Goal: Navigation & Orientation: Find specific page/section

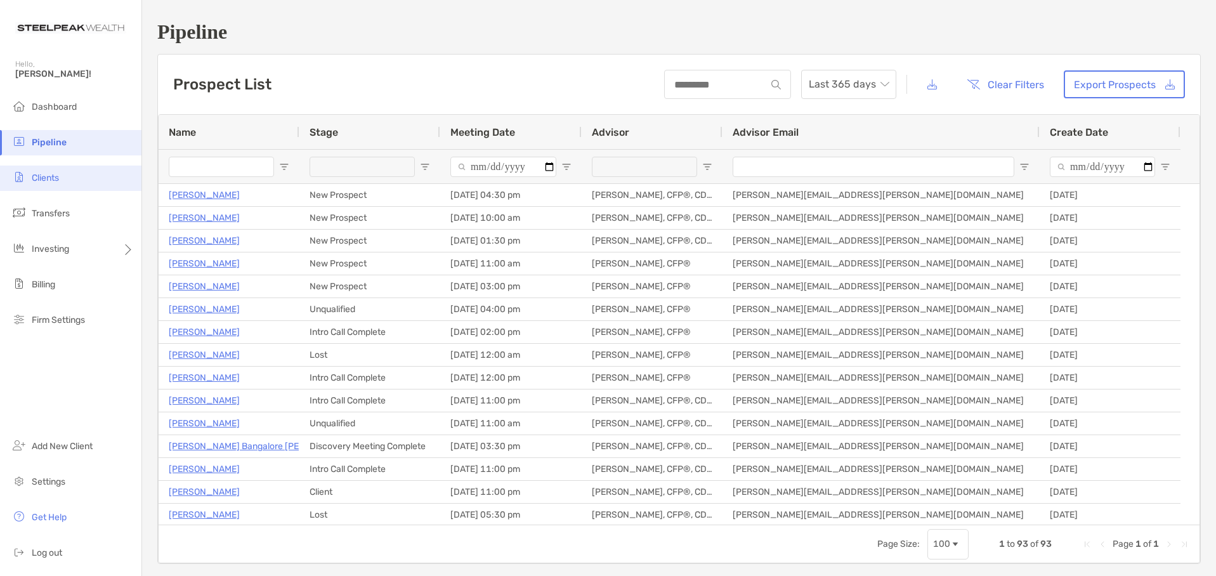
click at [46, 178] on span "Clients" at bounding box center [45, 178] width 27 height 11
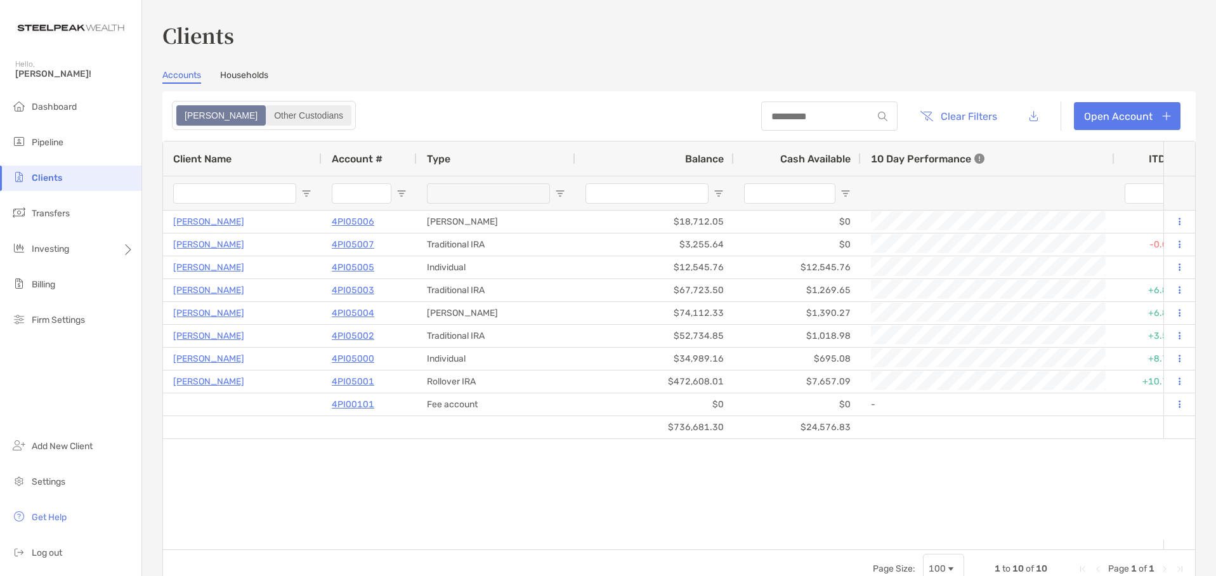
click at [270, 115] on div "Other Custodians" at bounding box center [308, 116] width 83 height 18
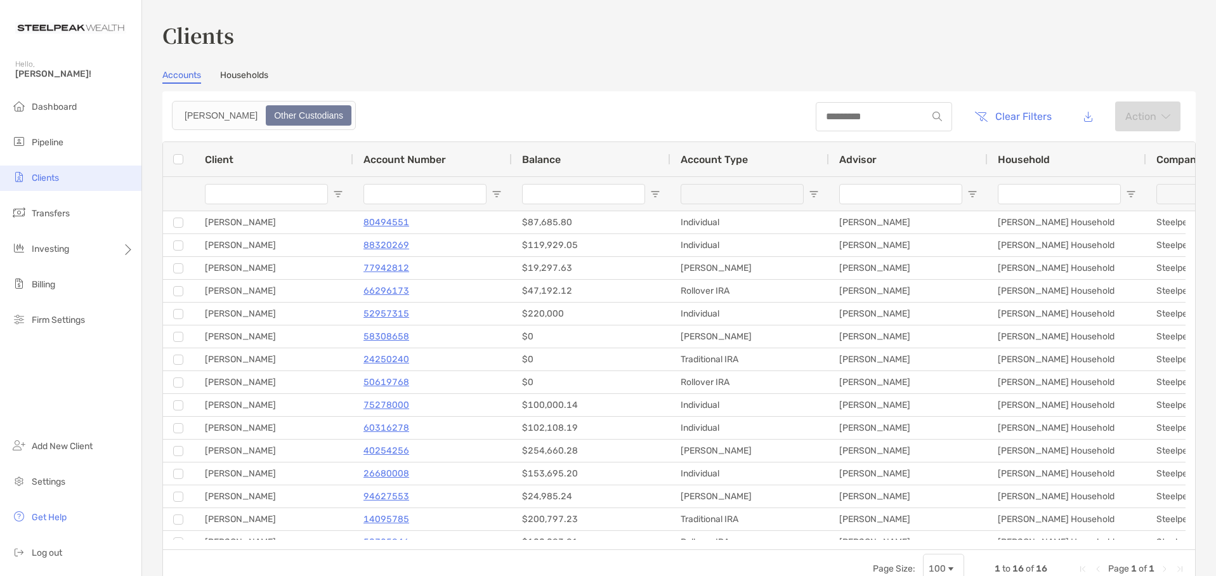
click at [41, 177] on span "Clients" at bounding box center [45, 178] width 27 height 11
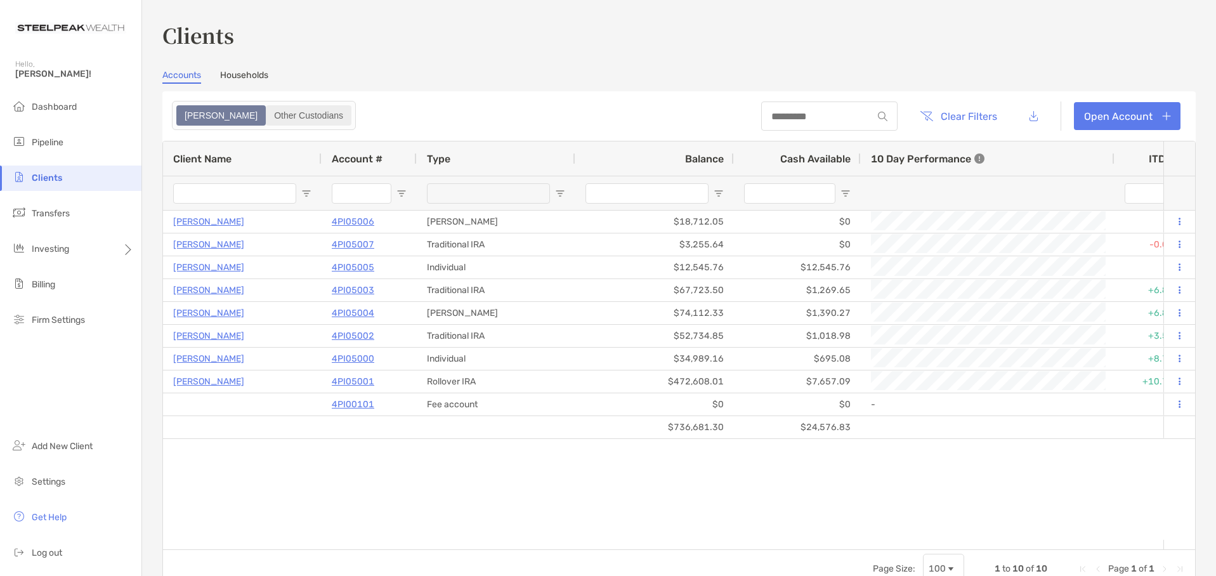
click at [267, 109] on div "Other Custodians" at bounding box center [308, 116] width 83 height 18
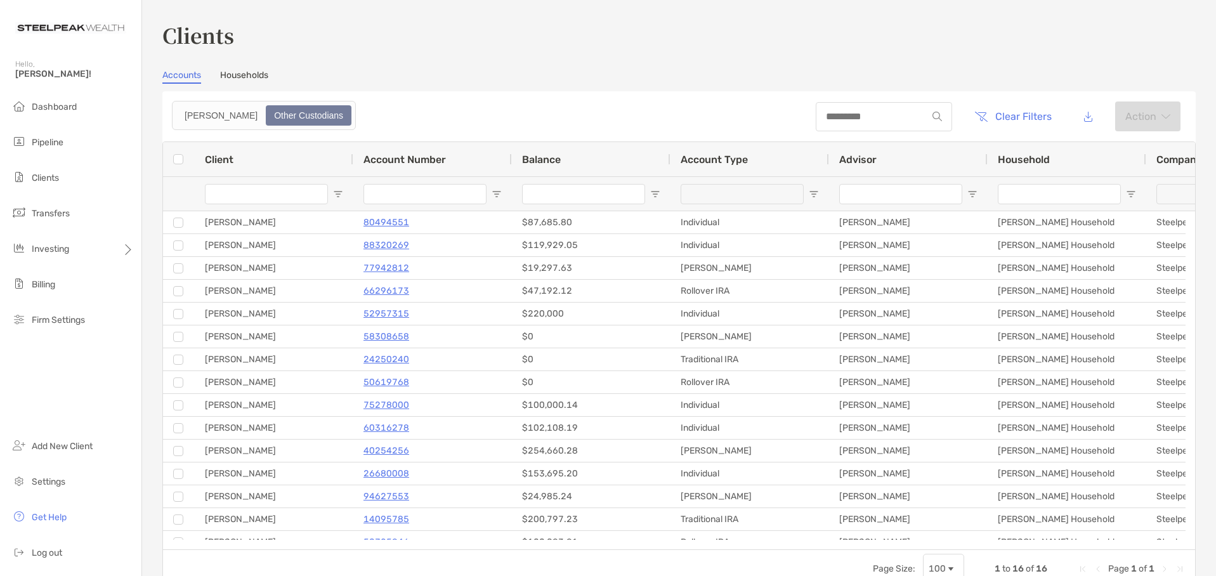
click at [249, 77] on link "Households" at bounding box center [244, 77] width 48 height 14
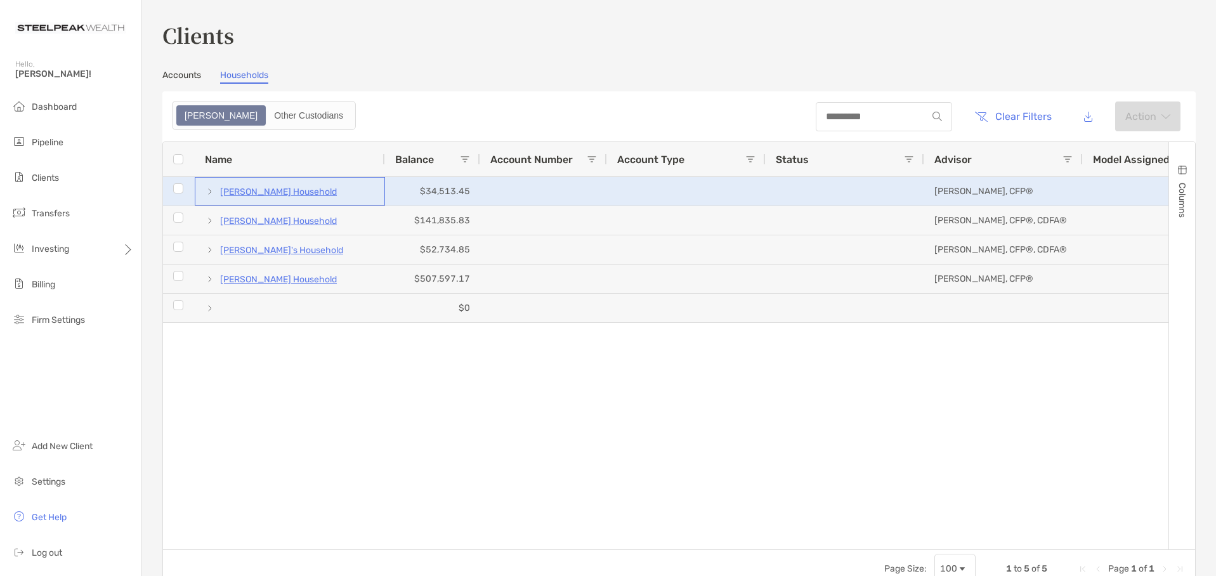
click at [273, 195] on p "[PERSON_NAME] Household" at bounding box center [278, 192] width 117 height 16
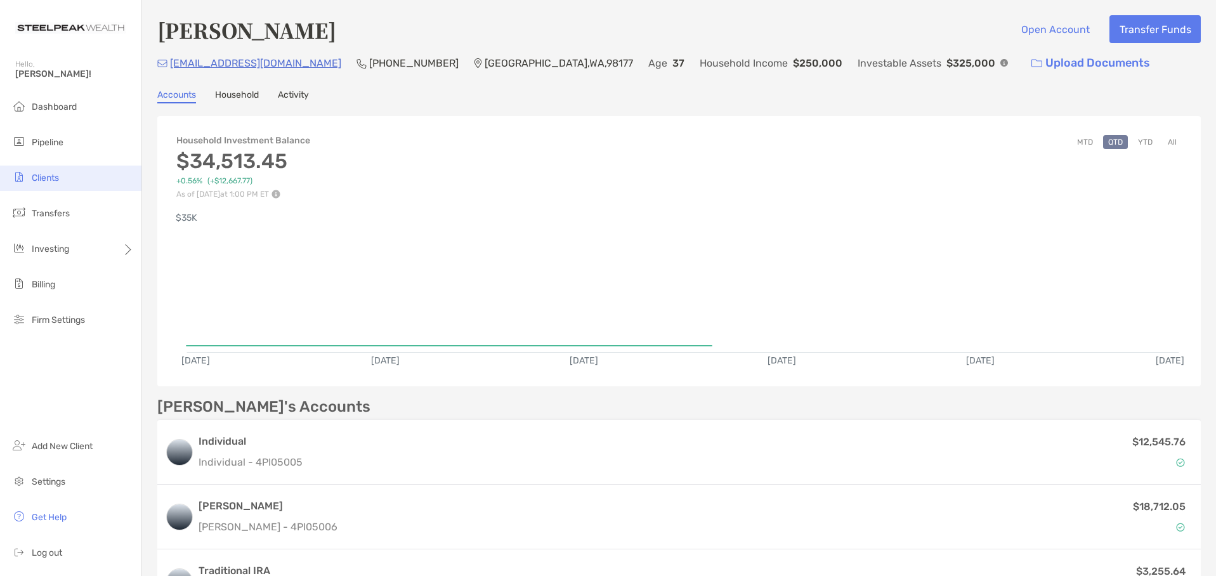
click at [51, 181] on span "Clients" at bounding box center [45, 178] width 27 height 11
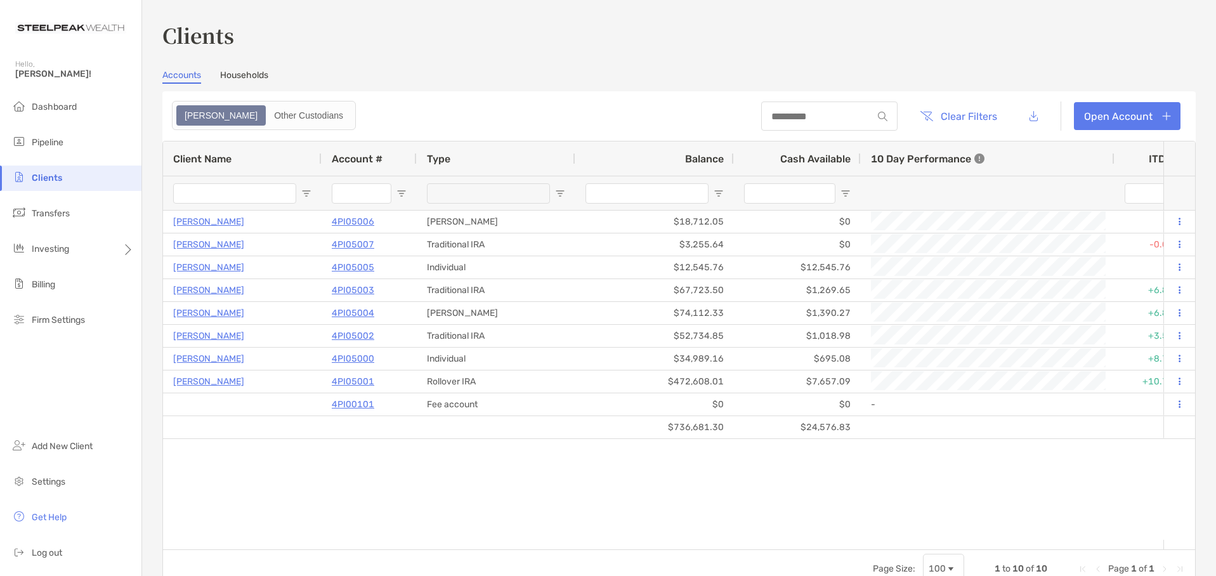
click at [241, 75] on link "Households" at bounding box center [244, 77] width 48 height 14
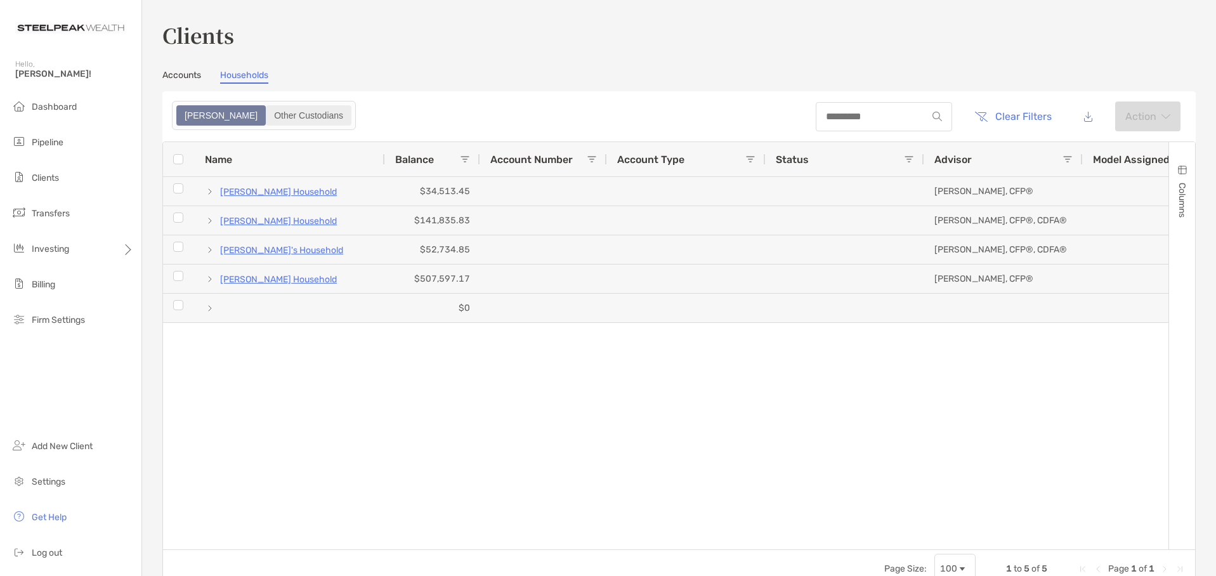
click at [267, 119] on div "Other Custodians" at bounding box center [308, 116] width 83 height 18
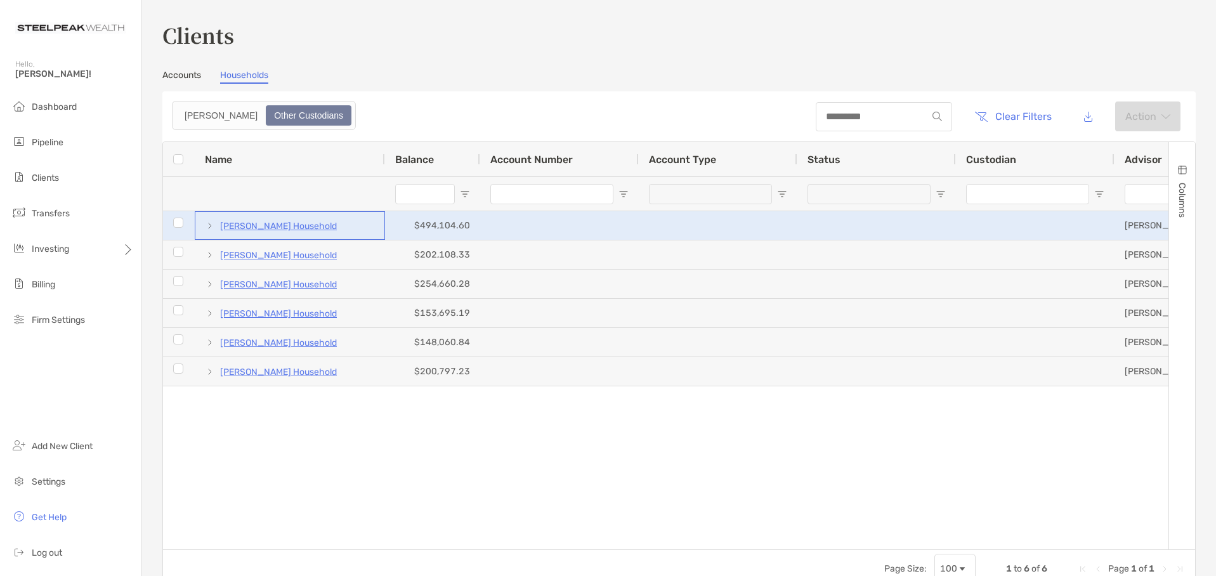
click at [279, 229] on p "[PERSON_NAME] Household" at bounding box center [278, 226] width 117 height 16
click at [207, 226] on span at bounding box center [210, 226] width 10 height 10
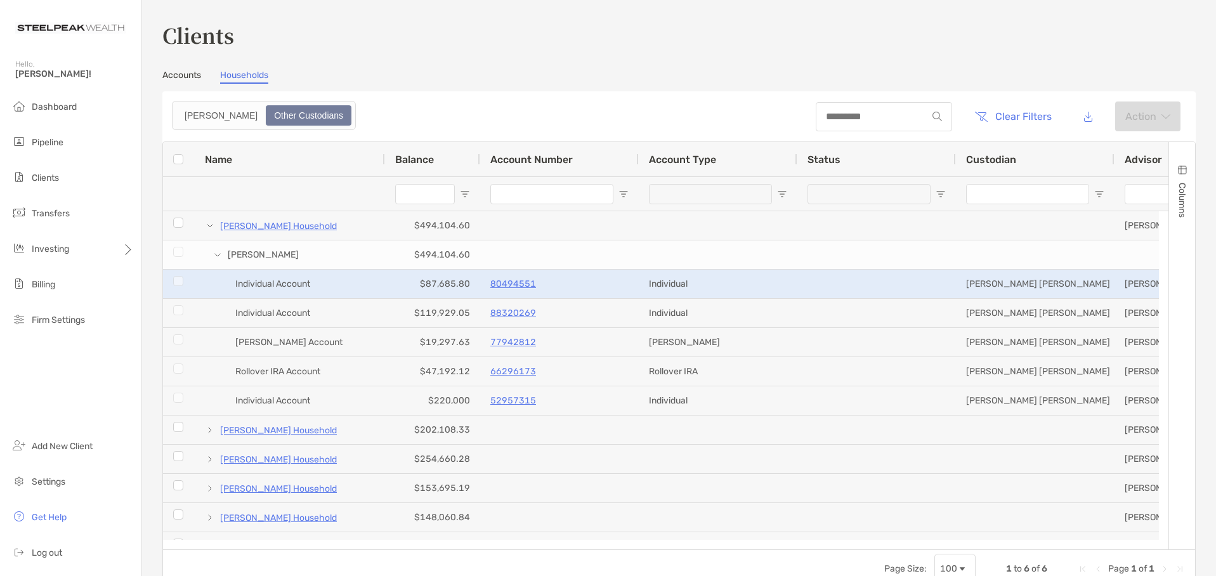
click at [516, 285] on p "80494551" at bounding box center [513, 284] width 46 height 16
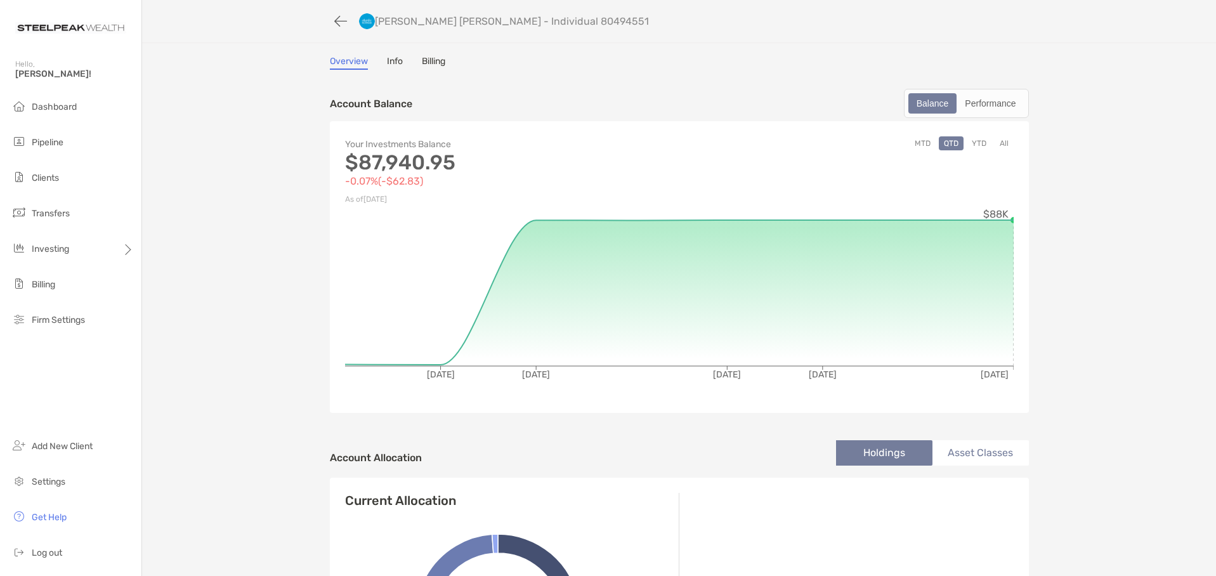
click at [391, 63] on link "Info" at bounding box center [395, 63] width 16 height 14
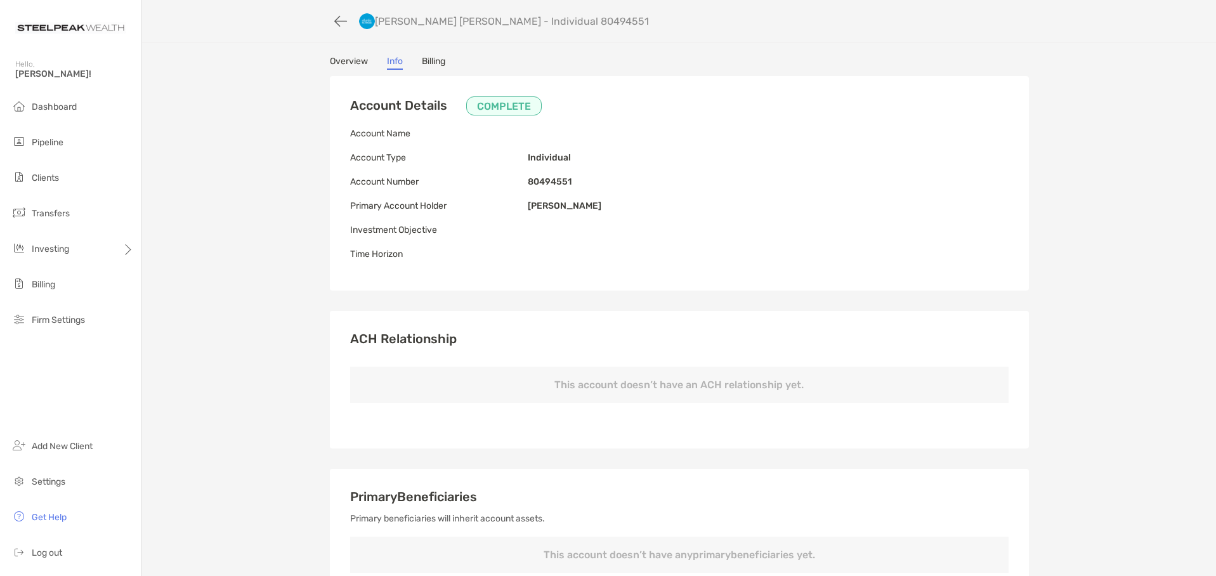
click at [435, 69] on link "Billing" at bounding box center [433, 63] width 23 height 14
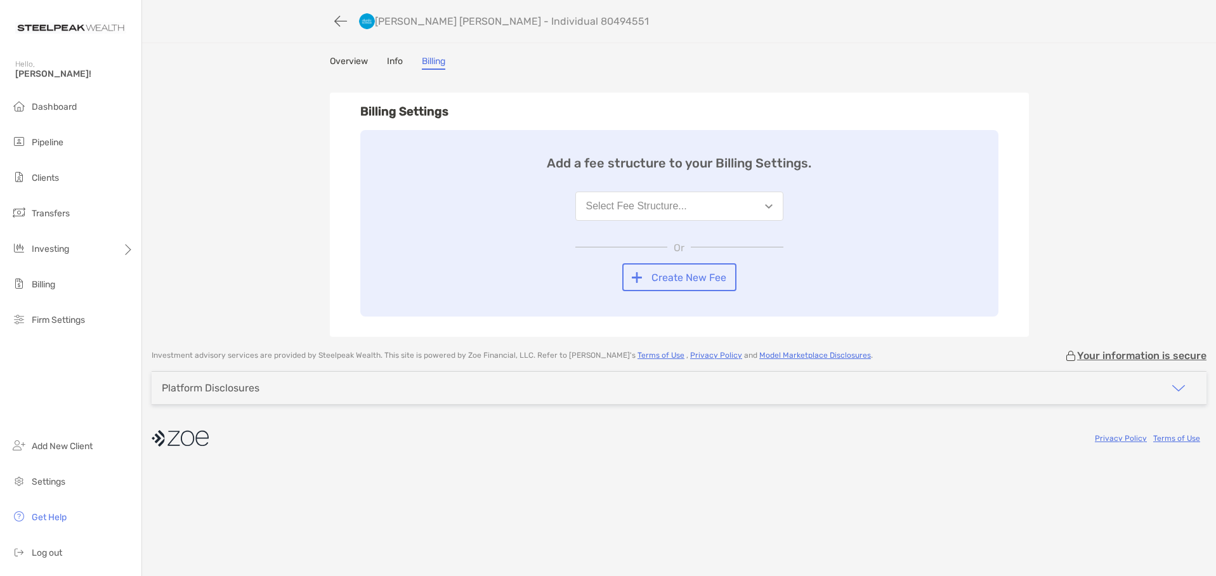
click at [347, 63] on link "Overview" at bounding box center [349, 63] width 38 height 14
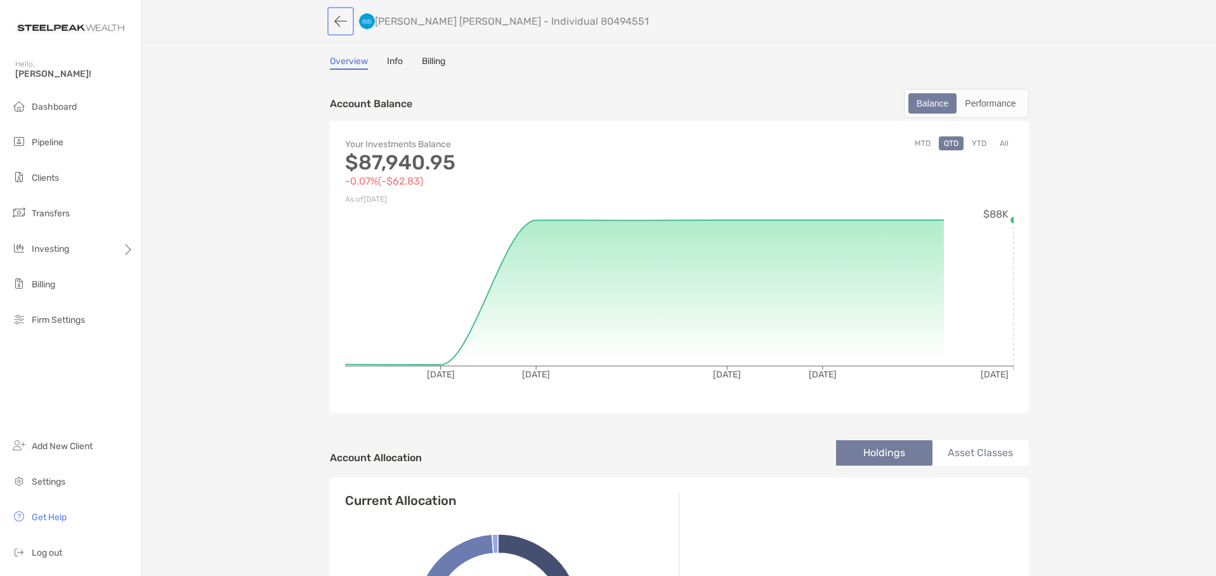
click at [334, 20] on button "button" at bounding box center [341, 21] width 22 height 23
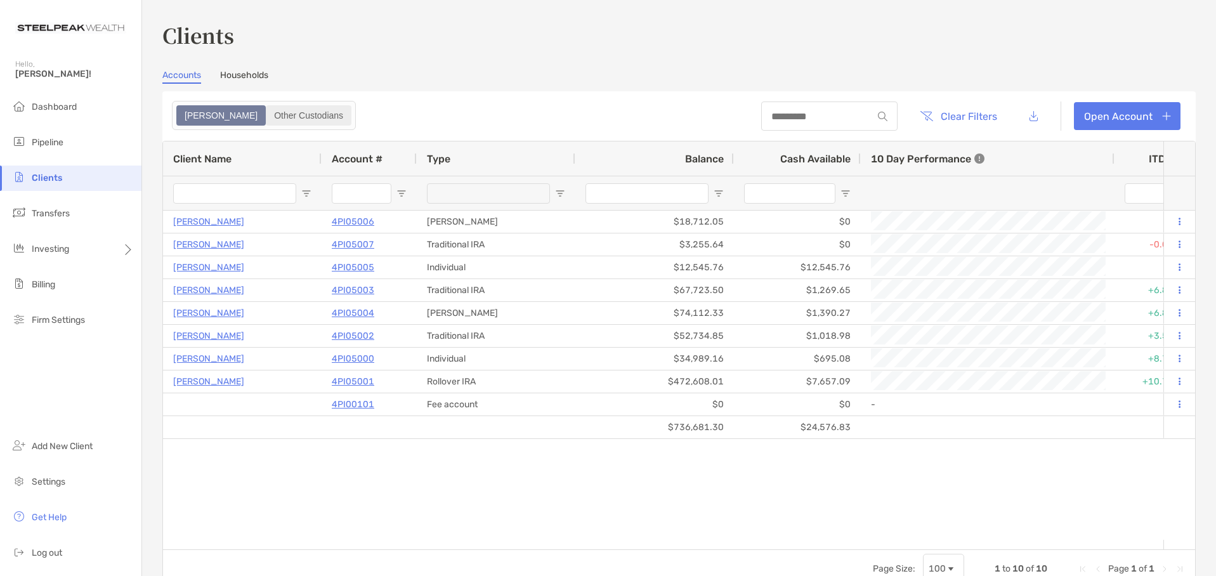
click at [267, 123] on div "Other Custodians" at bounding box center [308, 116] width 83 height 18
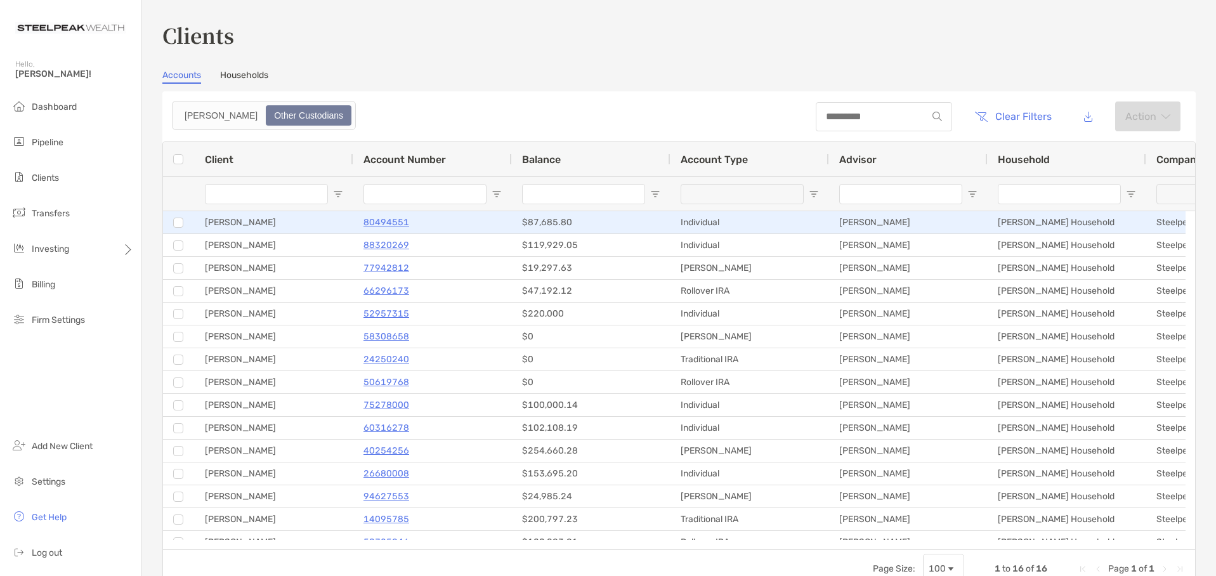
click at [383, 222] on p "80494551" at bounding box center [386, 222] width 46 height 16
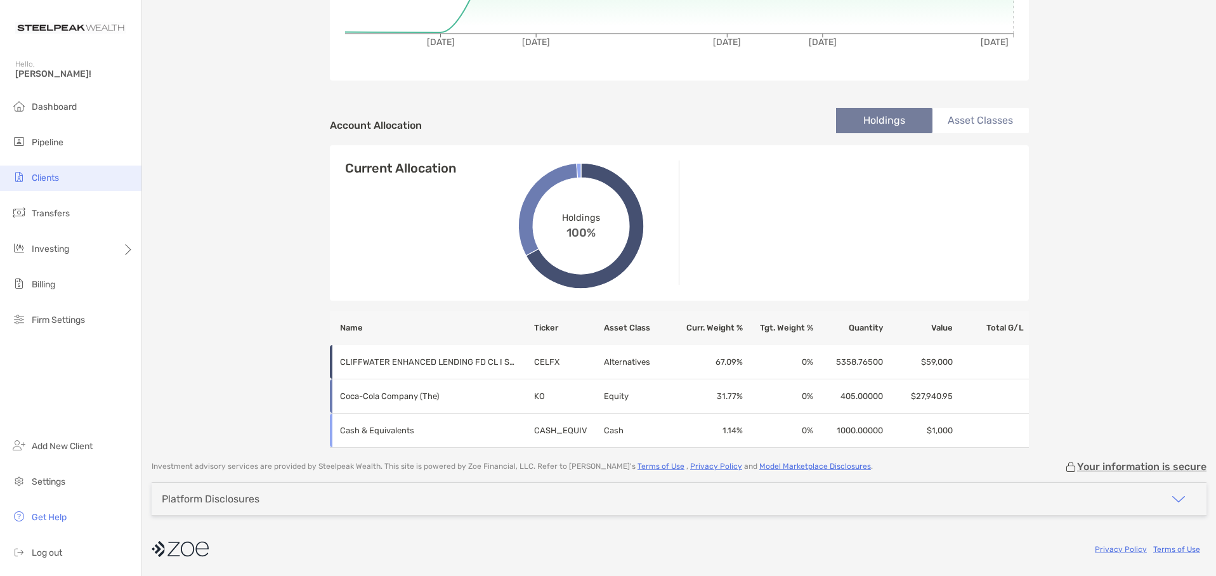
click at [39, 178] on span "Clients" at bounding box center [45, 178] width 27 height 11
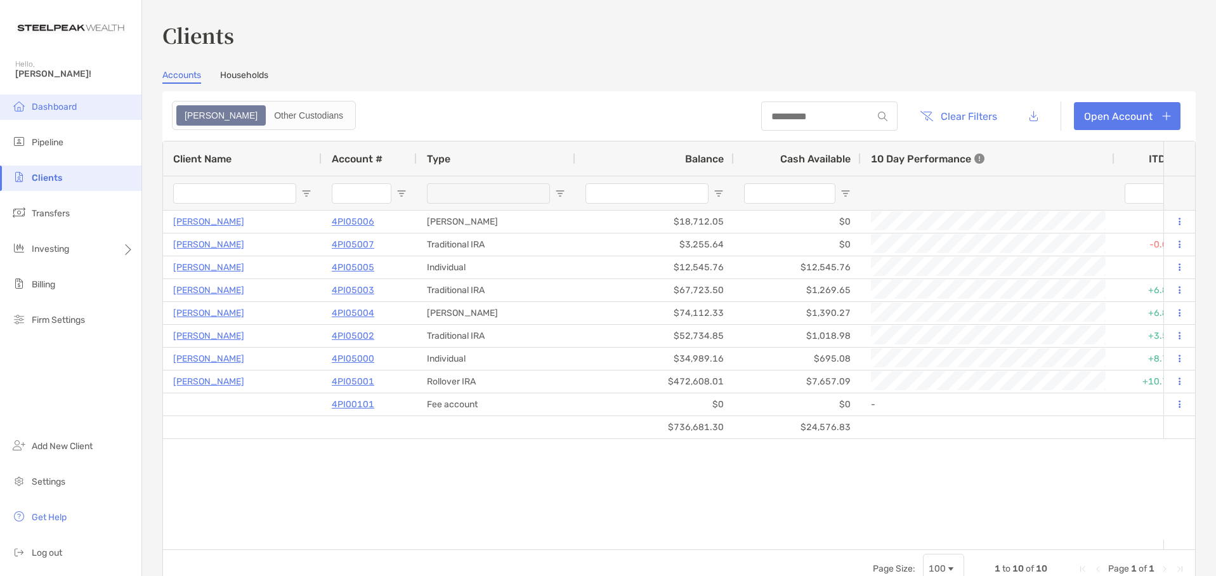
click at [53, 111] on span "Dashboard" at bounding box center [54, 106] width 45 height 11
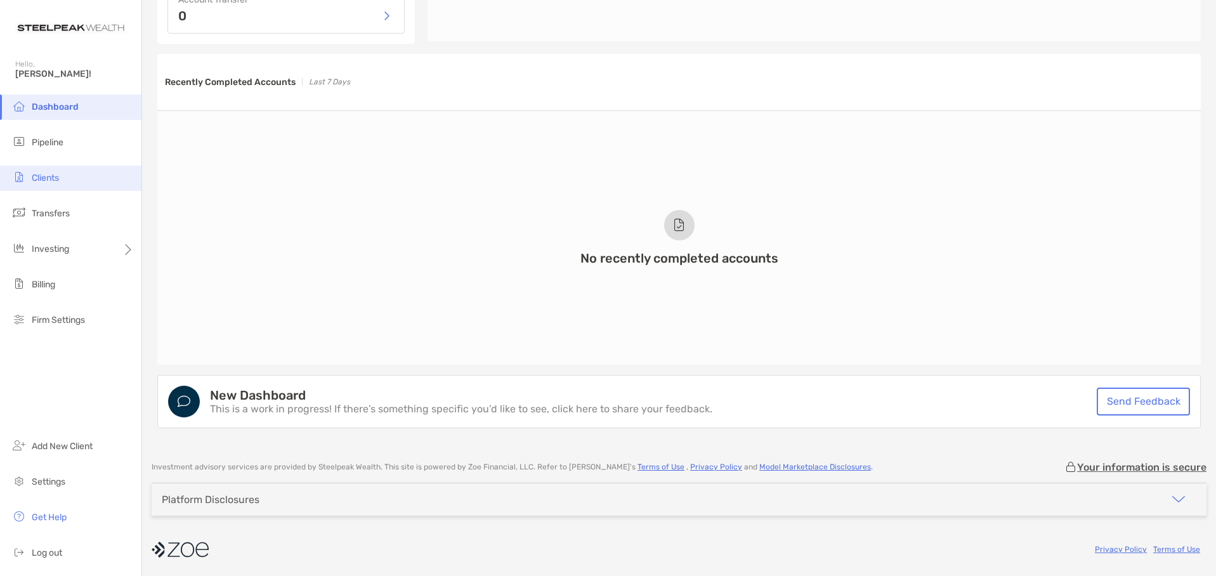
click at [39, 178] on span "Clients" at bounding box center [45, 178] width 27 height 11
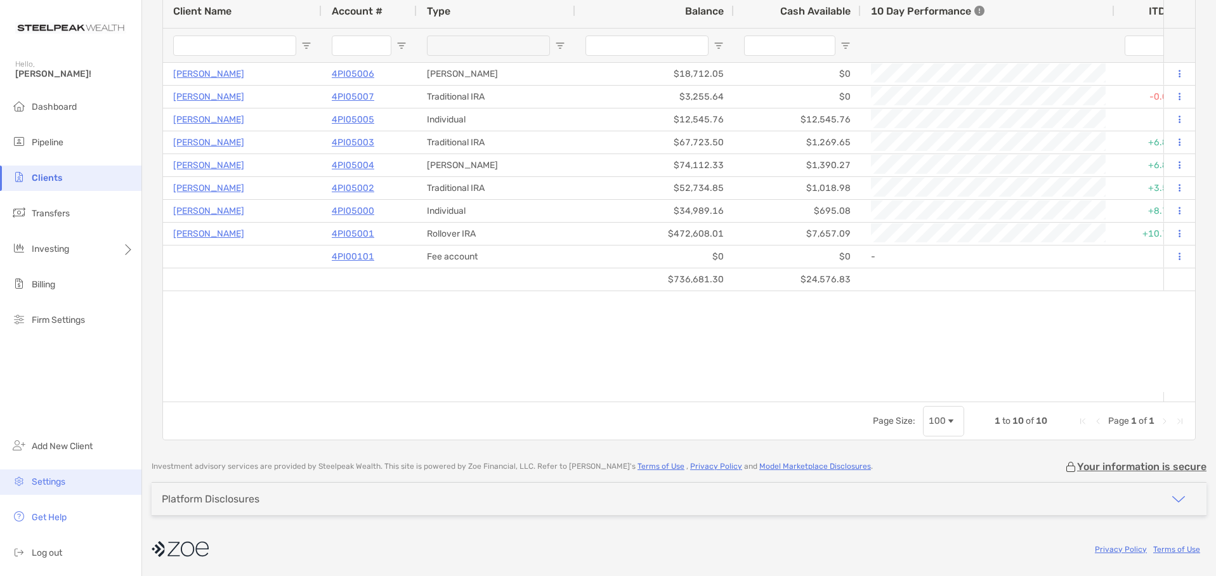
click at [43, 483] on span "Settings" at bounding box center [49, 481] width 34 height 11
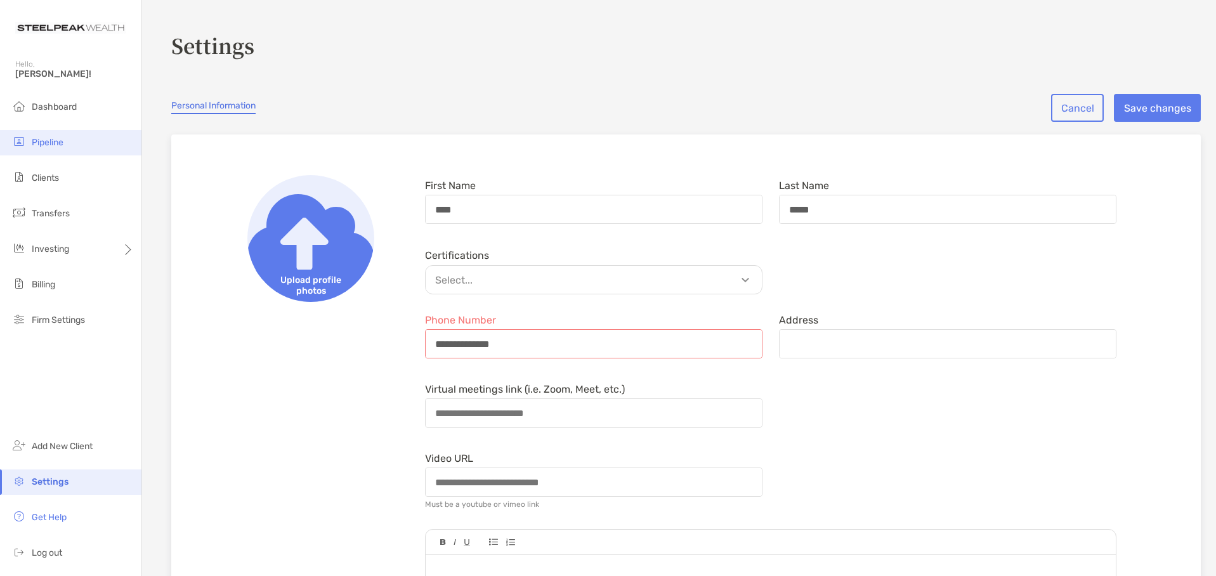
click at [56, 149] on li "Pipeline" at bounding box center [70, 142] width 141 height 25
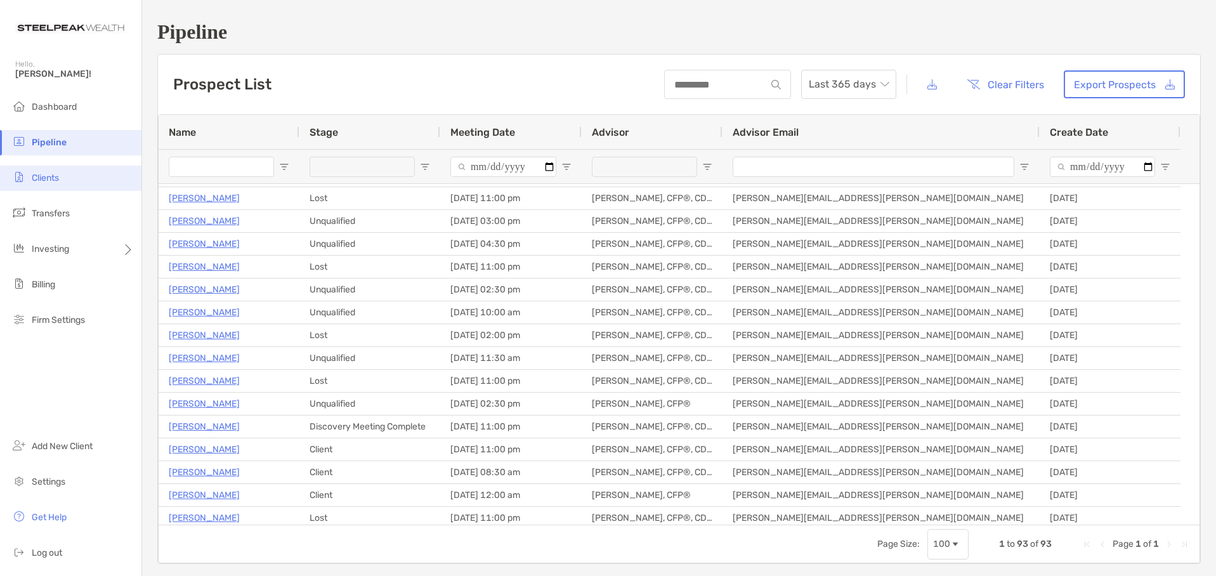
click at [43, 181] on span "Clients" at bounding box center [45, 178] width 27 height 11
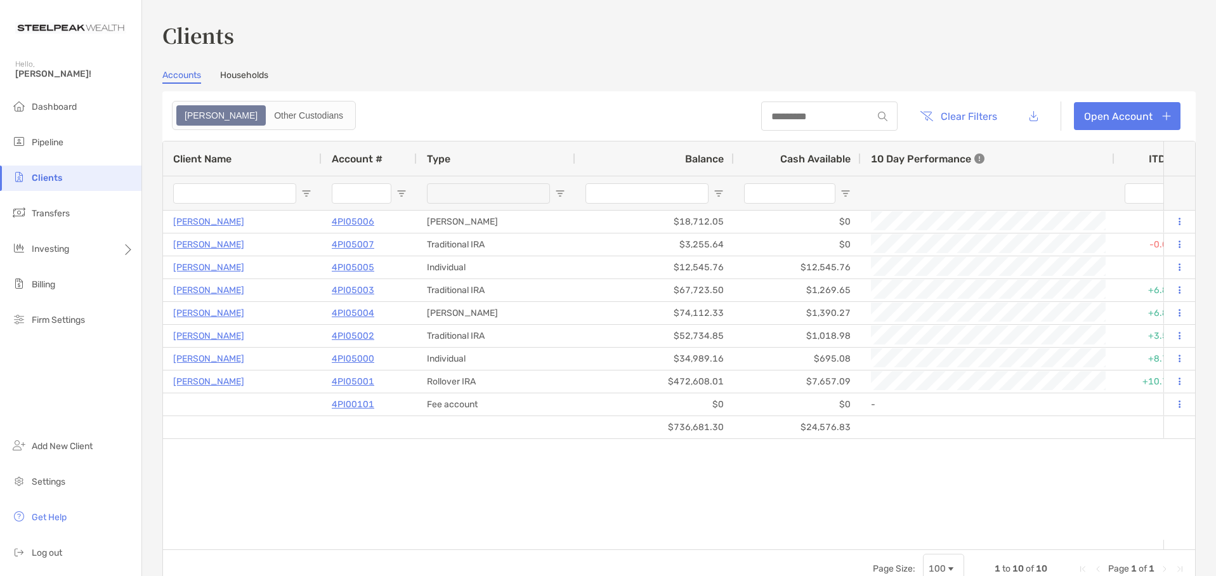
click at [237, 74] on link "Households" at bounding box center [244, 77] width 48 height 14
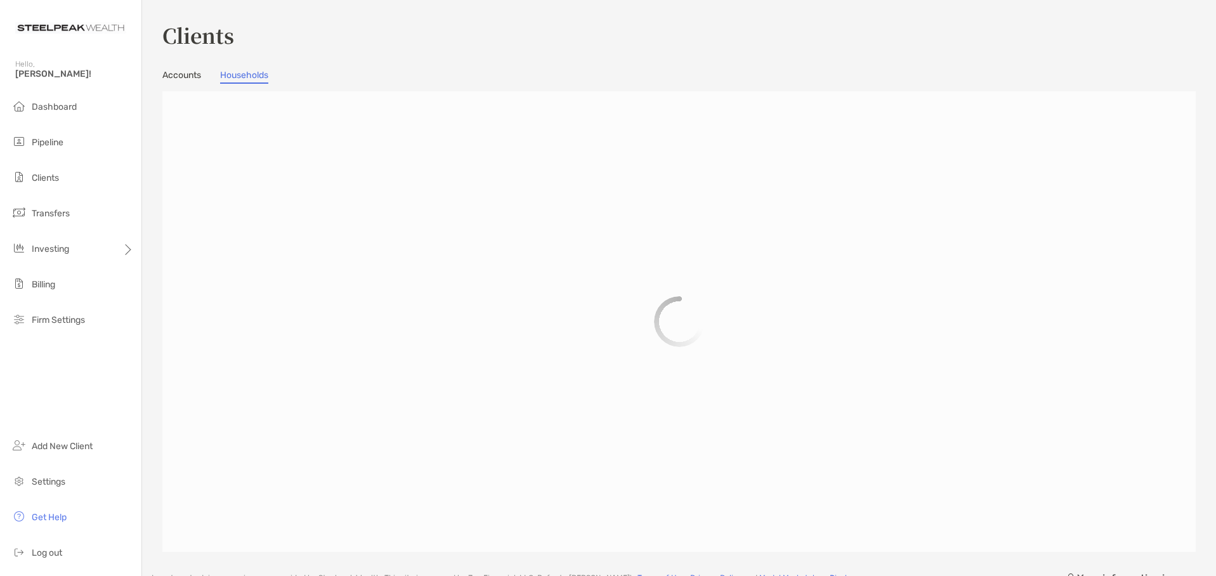
click at [188, 75] on link "Accounts" at bounding box center [181, 77] width 39 height 14
click at [339, 58] on div "Clients Accounts Households Zoe Other Custodians" at bounding box center [678, 286] width 1033 height 532
drag, startPoint x: 162, startPoint y: 37, endPoint x: 261, endPoint y: 37, distance: 99.0
click at [261, 37] on div "Clients Accounts Households Zoe Other Custodians Investment advisory services a…" at bounding box center [679, 288] width 1074 height 576
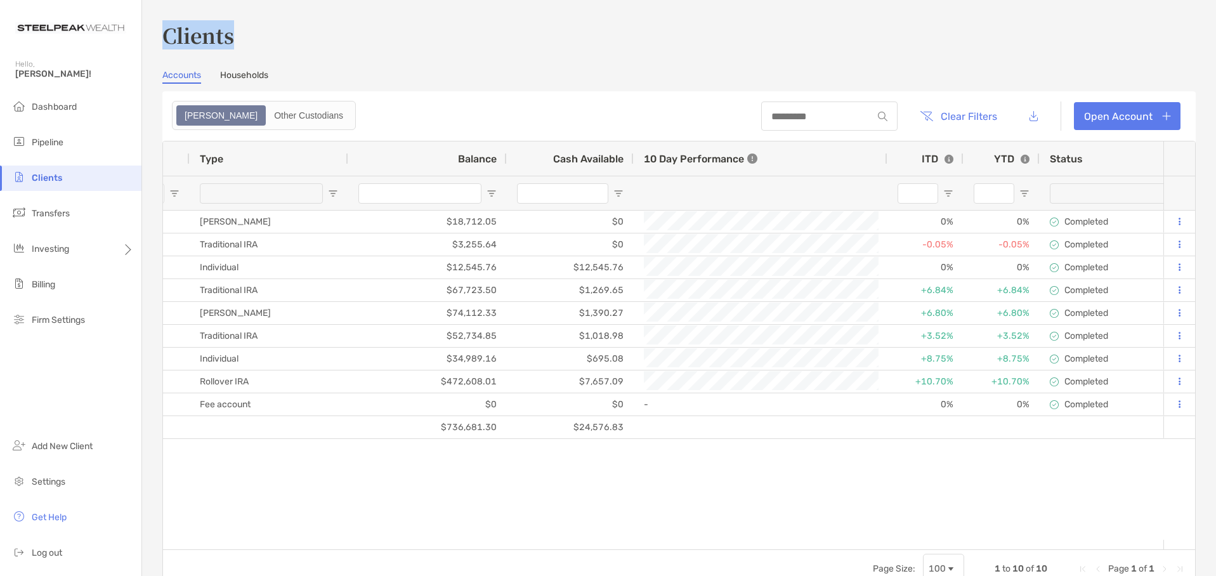
scroll to position [0, 442]
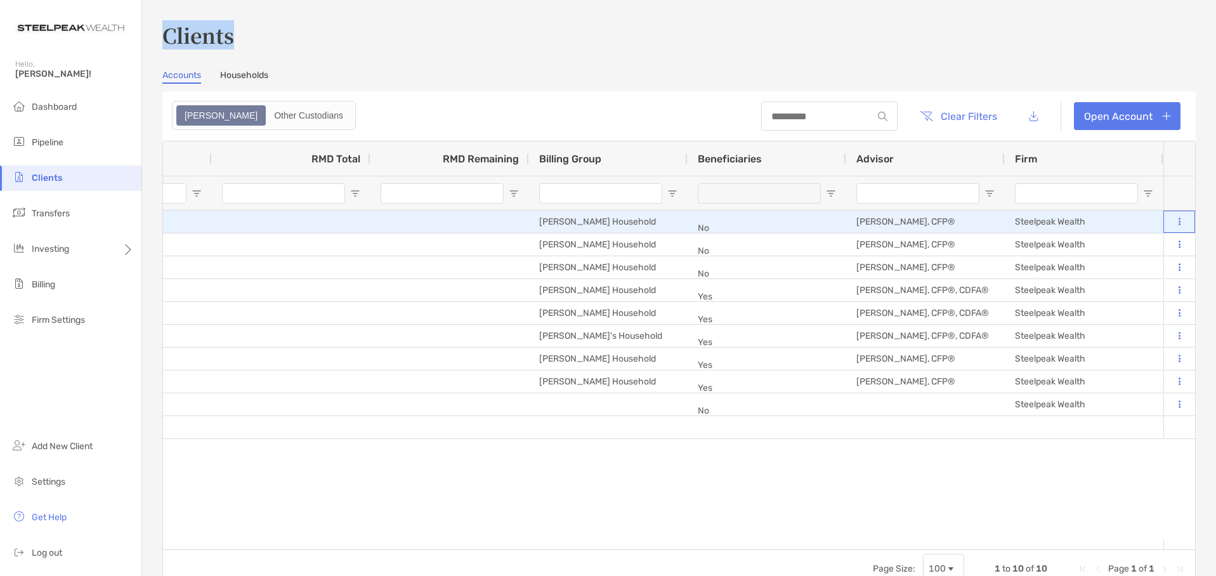
click at [1174, 219] on button at bounding box center [1179, 222] width 11 height 13
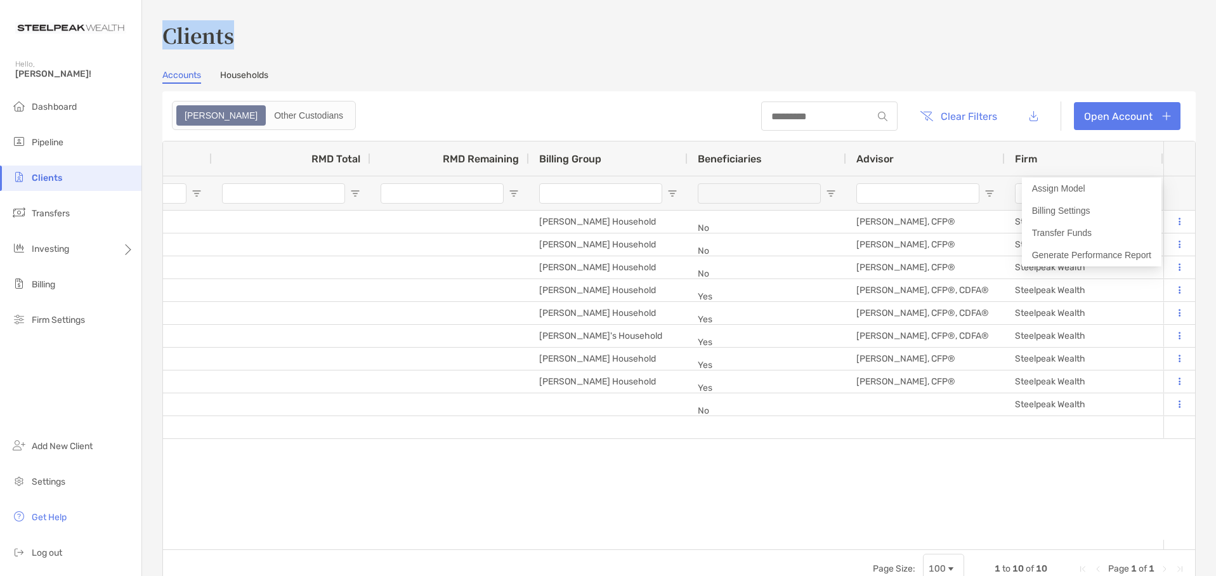
click at [643, 473] on div "Andrew Sprague 4PI05006 Roth IRA $18,712.05 $0 0% 0% Completed Disabled Andrew …" at bounding box center [663, 375] width 1000 height 329
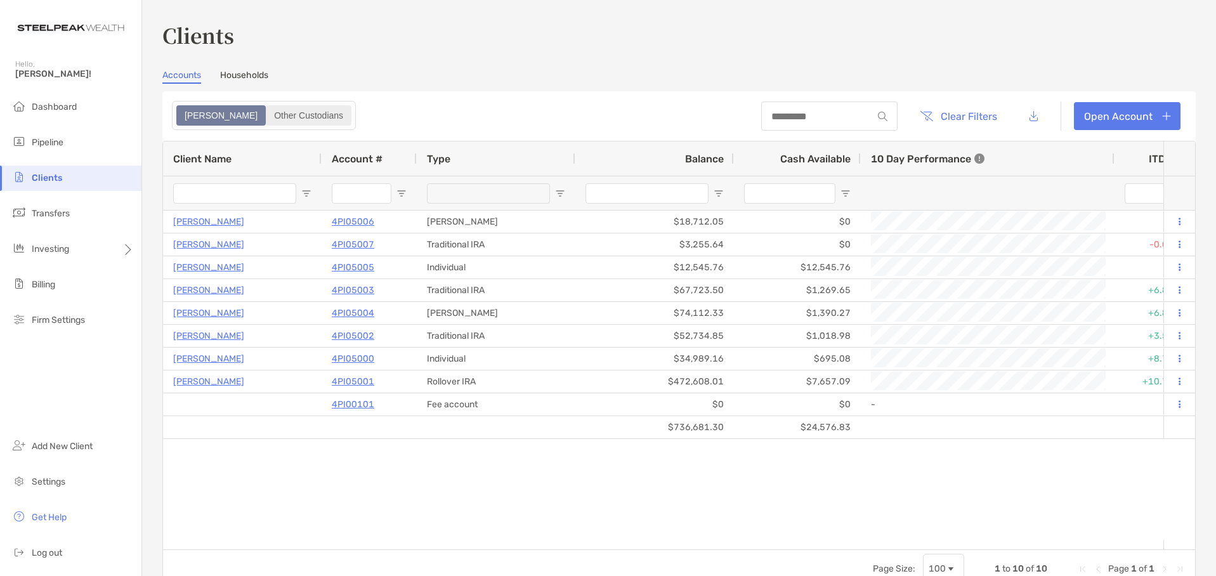
click at [267, 118] on div "Other Custodians" at bounding box center [308, 116] width 83 height 18
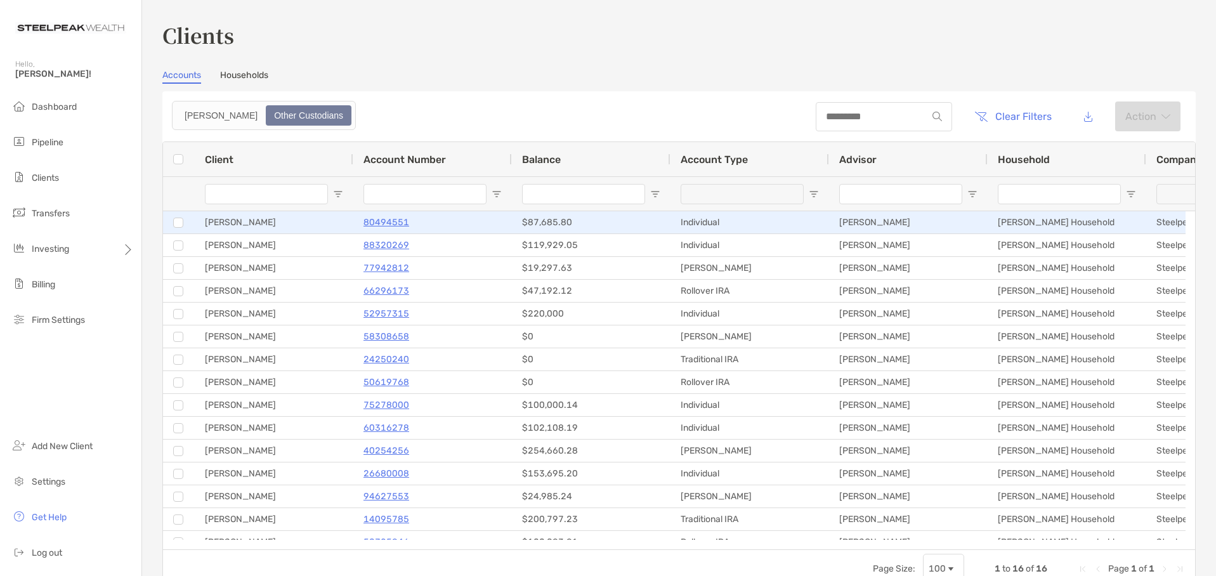
click at [892, 218] on div "[PERSON_NAME]" at bounding box center [908, 222] width 159 height 22
click at [860, 227] on div "[PERSON_NAME]" at bounding box center [908, 222] width 159 height 22
click at [367, 219] on p "80494551" at bounding box center [386, 222] width 46 height 16
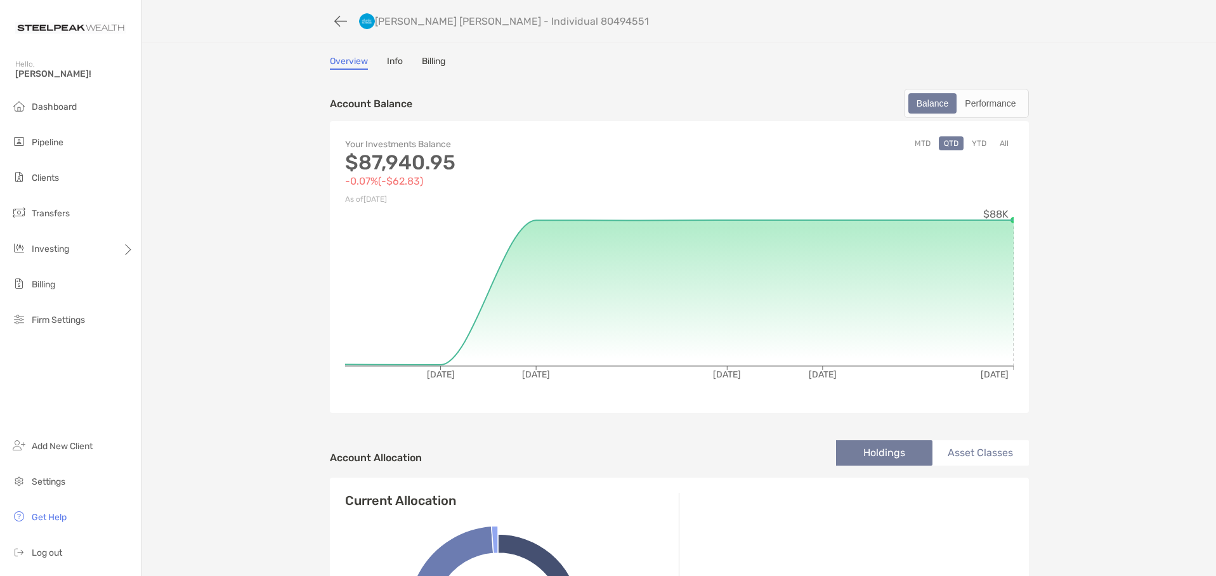
click at [395, 56] on div "Charles Schwab - Individual 80494551 Overview Info Billing Account Balance Bala…" at bounding box center [679, 445] width 1074 height 891
click at [388, 64] on link "Info" at bounding box center [395, 63] width 16 height 14
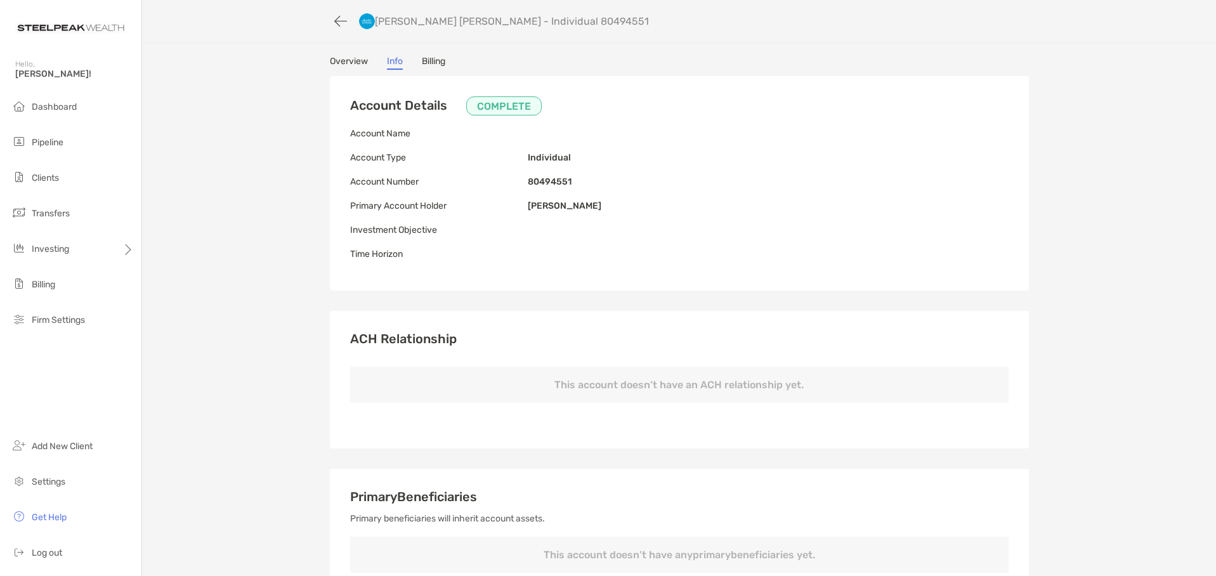
click at [430, 60] on link "Billing" at bounding box center [433, 63] width 23 height 14
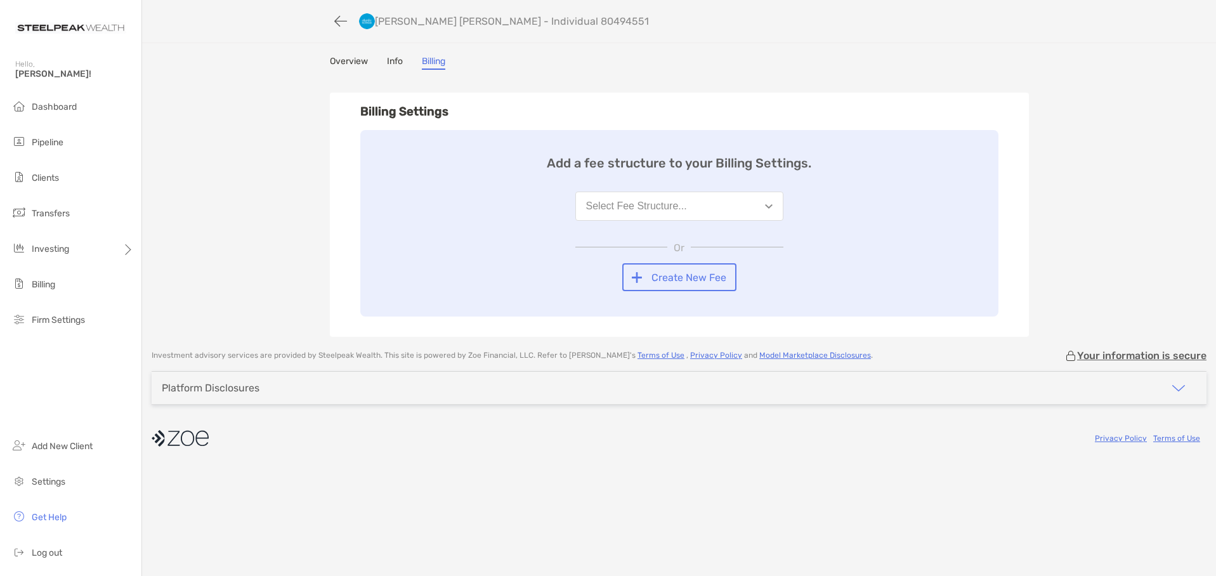
click at [783, 213] on button "Select Fee Structure..." at bounding box center [679, 206] width 208 height 29
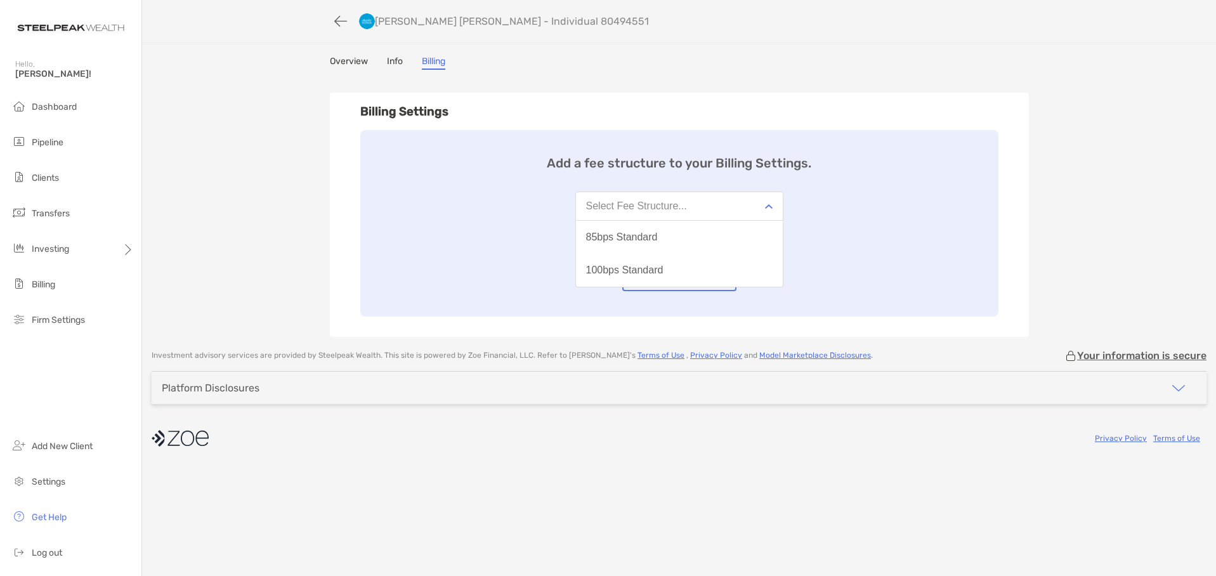
click at [919, 99] on div "Billing Settings Add a fee structure to your Billing Settings. Select Fee Struc…" at bounding box center [679, 215] width 699 height 244
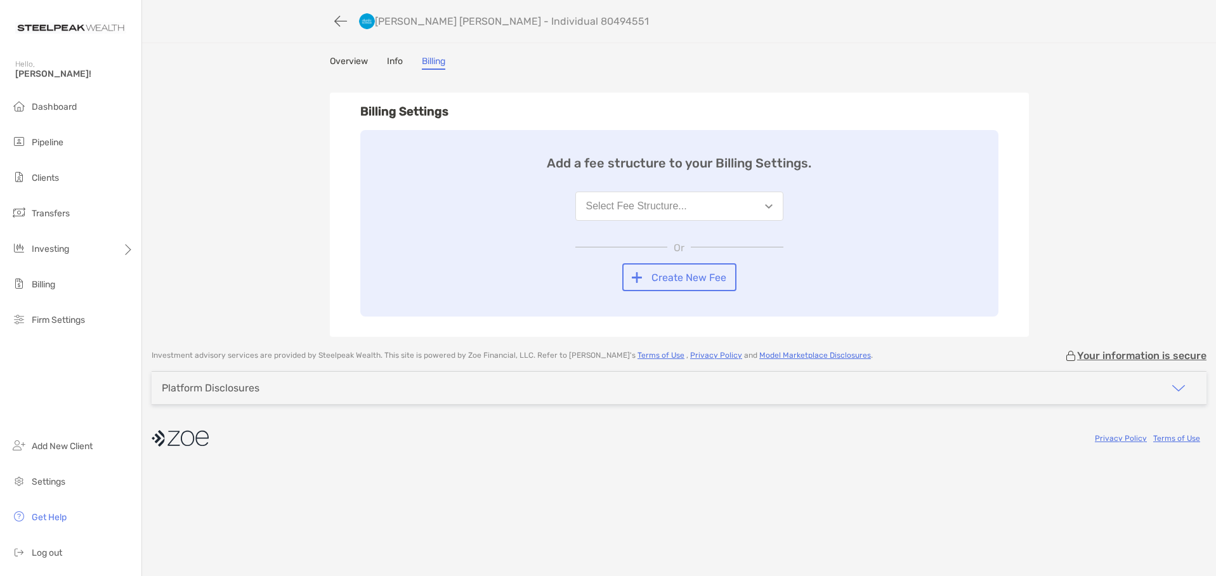
click at [344, 58] on link "Overview" at bounding box center [349, 63] width 38 height 14
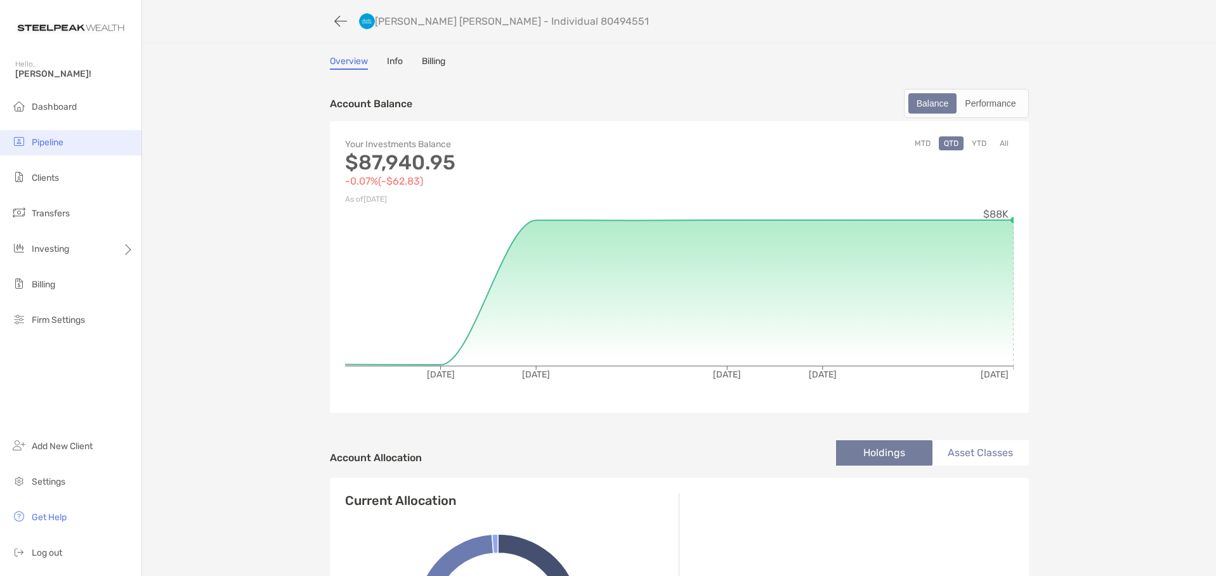
click at [48, 148] on li "Pipeline" at bounding box center [70, 142] width 141 height 25
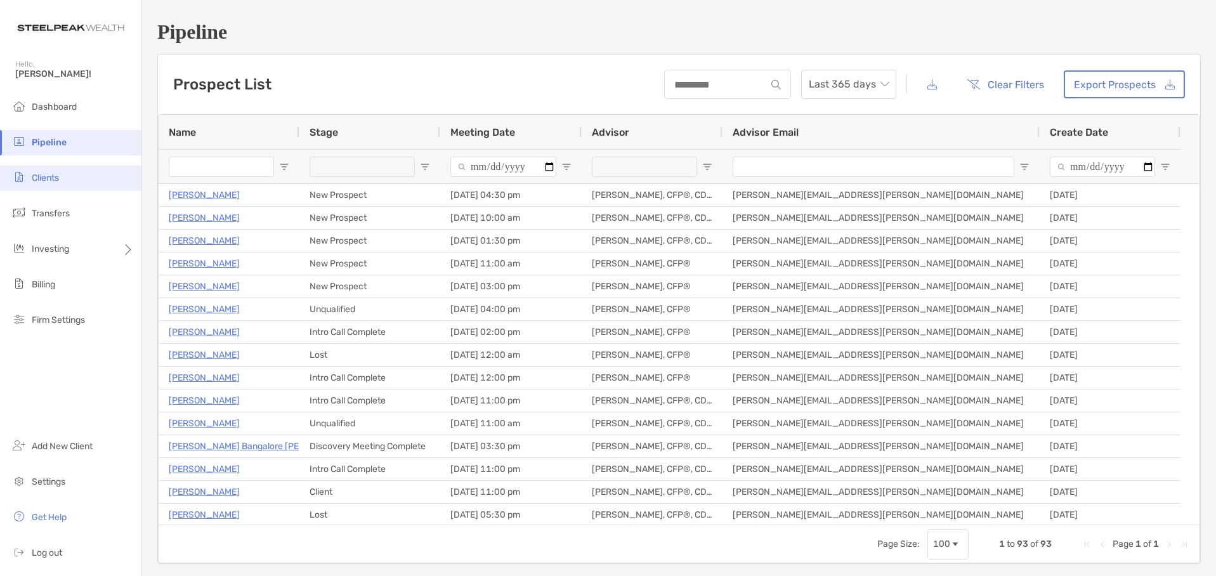
click at [42, 177] on span "Clients" at bounding box center [45, 178] width 27 height 11
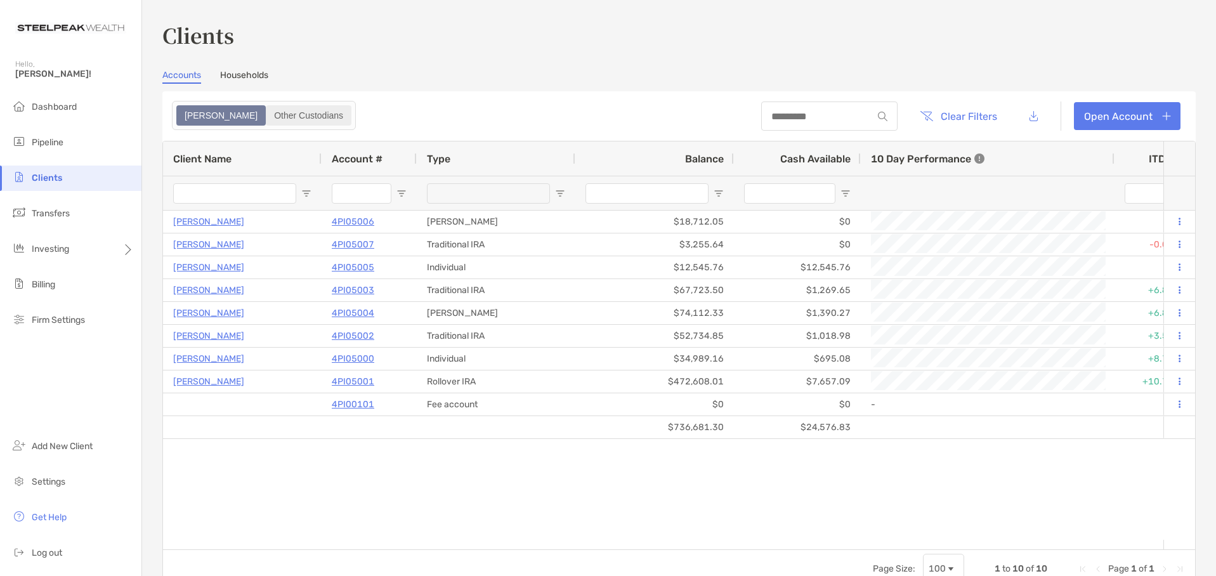
click at [267, 114] on div "Other Custodians" at bounding box center [308, 116] width 83 height 18
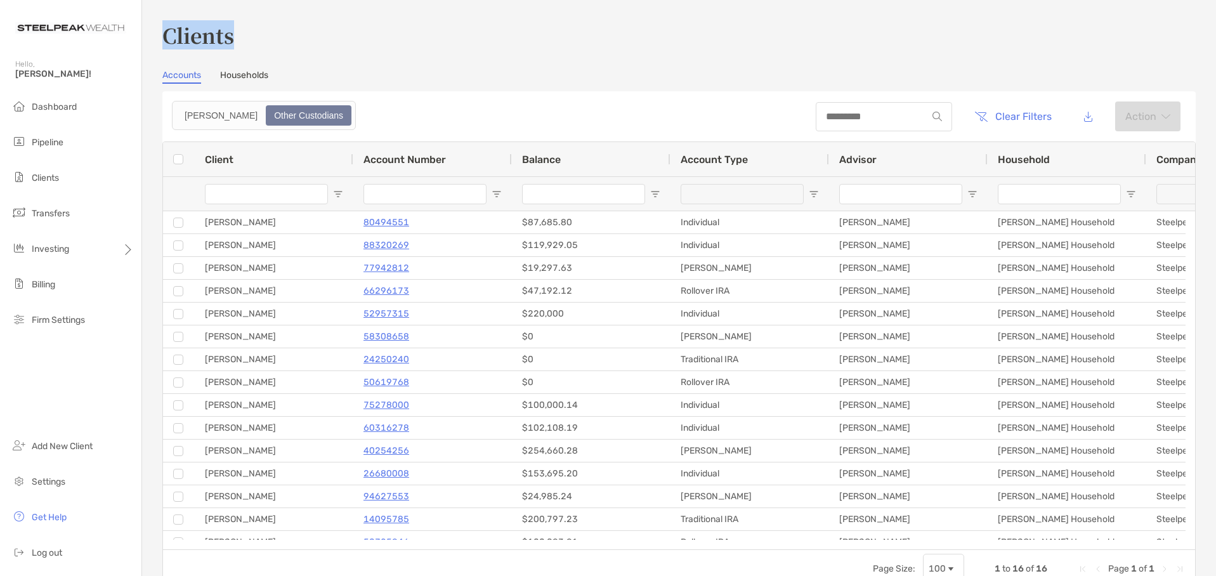
drag, startPoint x: 167, startPoint y: 36, endPoint x: 244, endPoint y: 32, distance: 76.3
click at [244, 32] on h3 "Clients" at bounding box center [678, 34] width 1033 height 29
